Goal: Check status: Check status

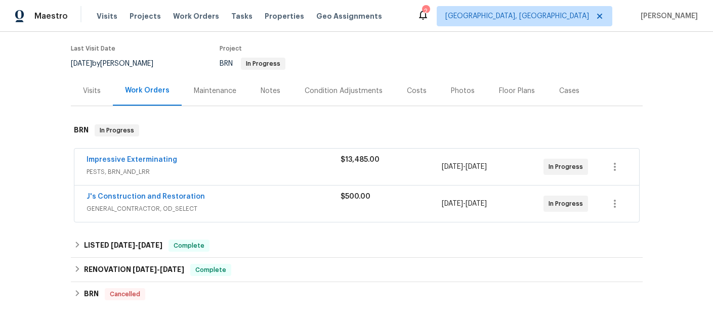
scroll to position [78, 0]
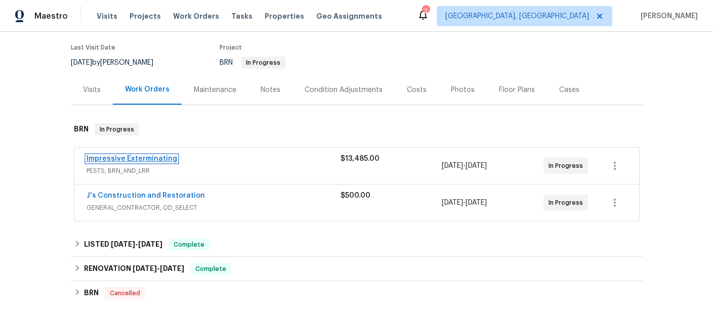
click at [140, 158] on link "Impressive Exterminating" at bounding box center [132, 158] width 91 height 7
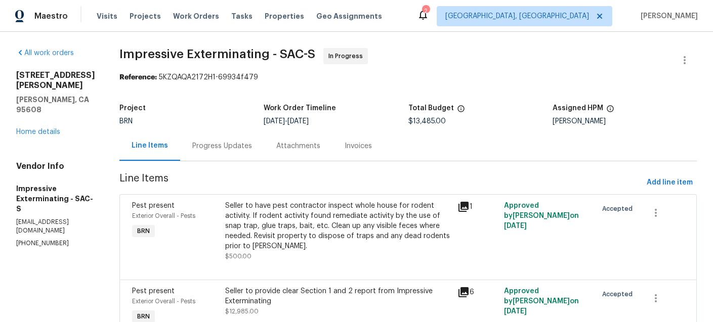
click at [229, 146] on div "Progress Updates" at bounding box center [222, 146] width 60 height 10
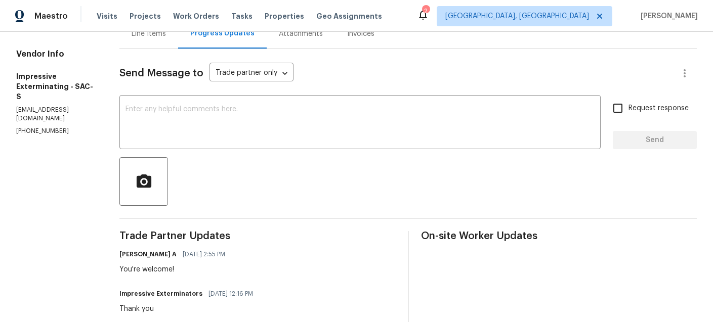
scroll to position [99, 0]
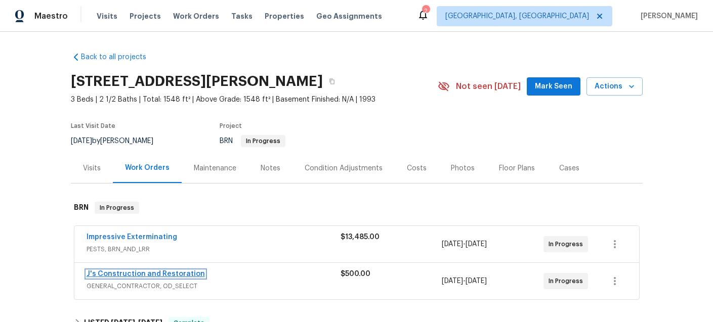
click at [120, 275] on link "J's Construction and Restoration" at bounding box center [146, 274] width 118 height 7
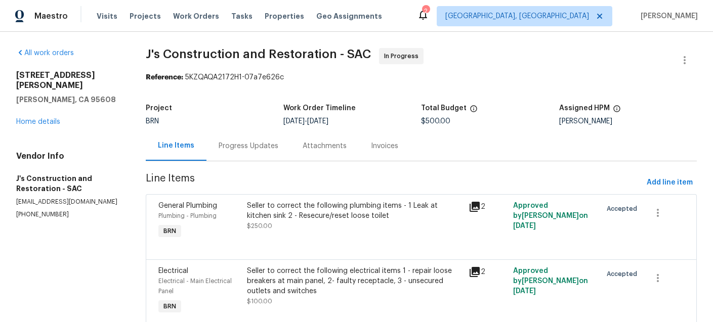
click at [230, 150] on div "Progress Updates" at bounding box center [249, 146] width 60 height 10
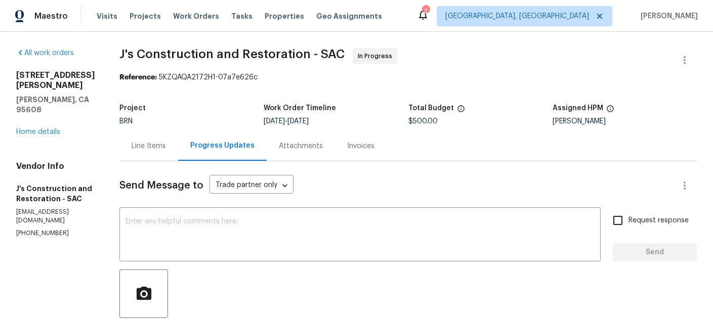
click at [162, 147] on div "Line Items" at bounding box center [149, 146] width 34 height 10
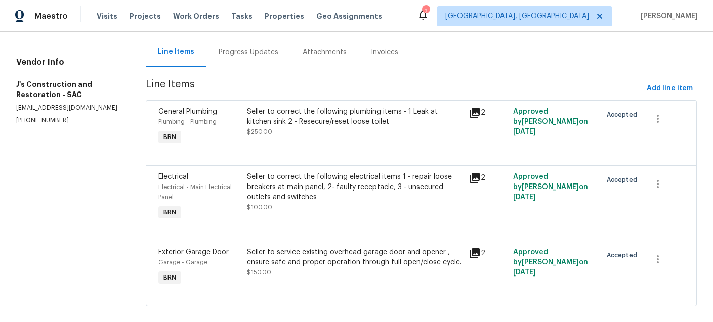
scroll to position [108, 0]
